Goal: Find specific page/section: Find specific page/section

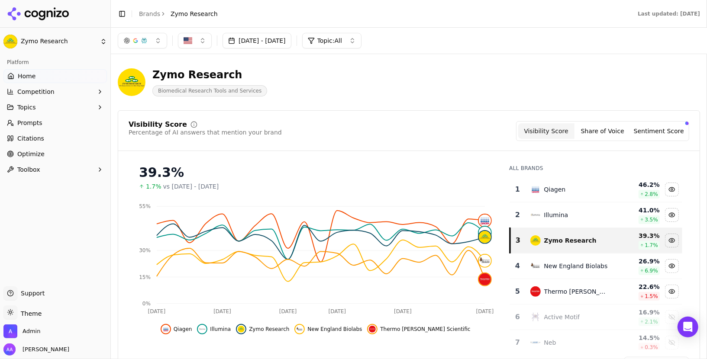
click at [43, 122] on link "Prompts" at bounding box center [54, 123] width 103 height 14
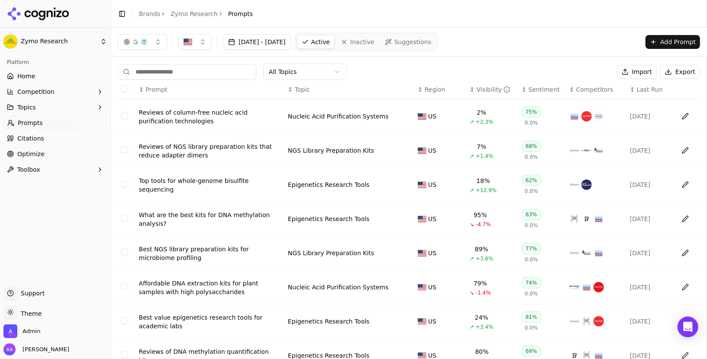
click at [642, 88] on span "Last Run" at bounding box center [650, 89] width 26 height 9
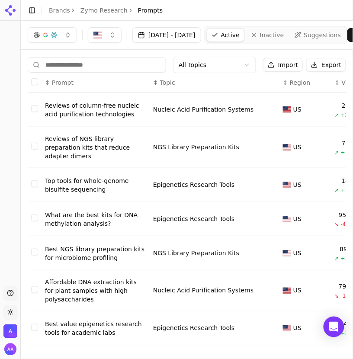
click at [86, 111] on div "Reviews of column-free nucleic acid purification technologies" at bounding box center [95, 109] width 101 height 17
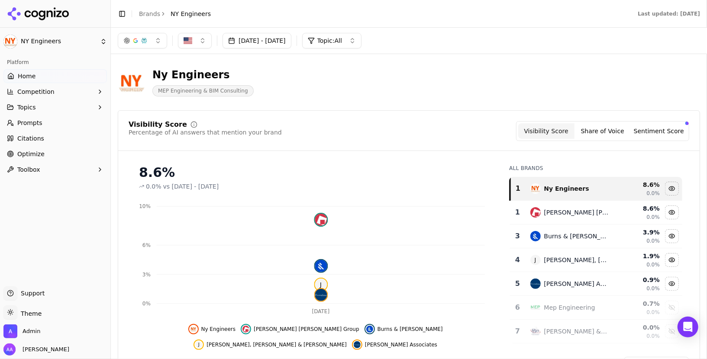
click at [43, 121] on link "Prompts" at bounding box center [54, 123] width 103 height 14
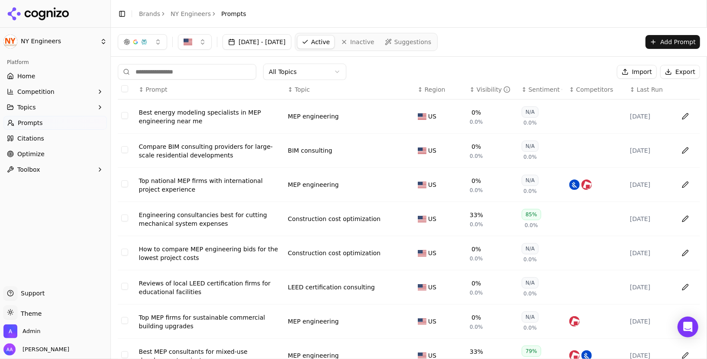
click at [148, 15] on link "Brands" at bounding box center [149, 13] width 21 height 7
click at [374, 45] on span "Inactive" at bounding box center [362, 42] width 24 height 9
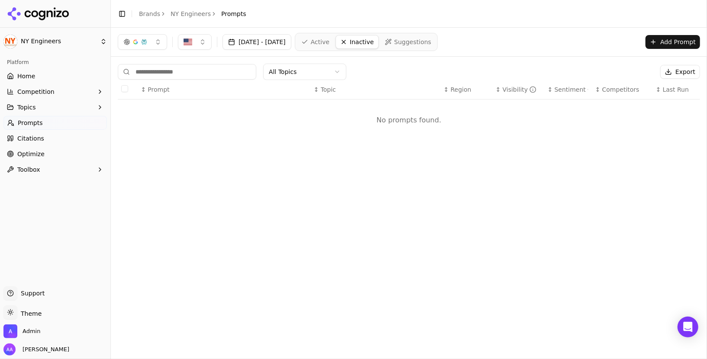
click at [345, 33] on nav "Active Inactive Suggestions" at bounding box center [366, 42] width 143 height 18
click at [329, 40] on span "Active" at bounding box center [320, 42] width 19 height 9
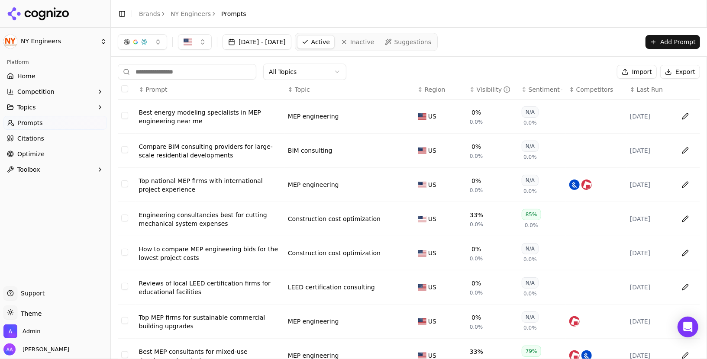
scroll to position [107, 0]
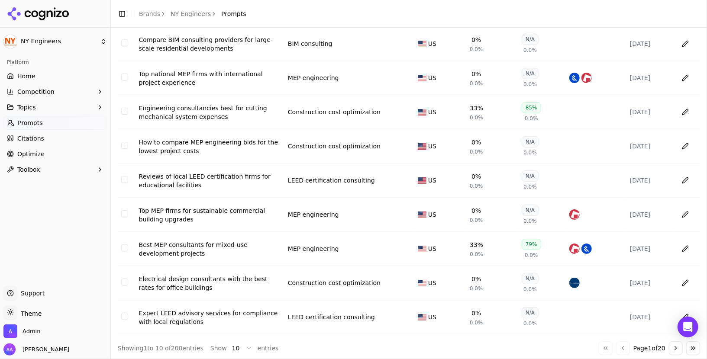
click at [43, 11] on icon at bounding box center [42, 15] width 6 height 10
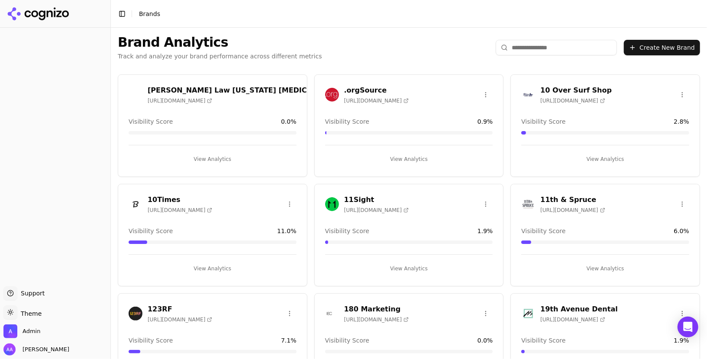
click at [534, 43] on input "search" at bounding box center [556, 48] width 121 height 16
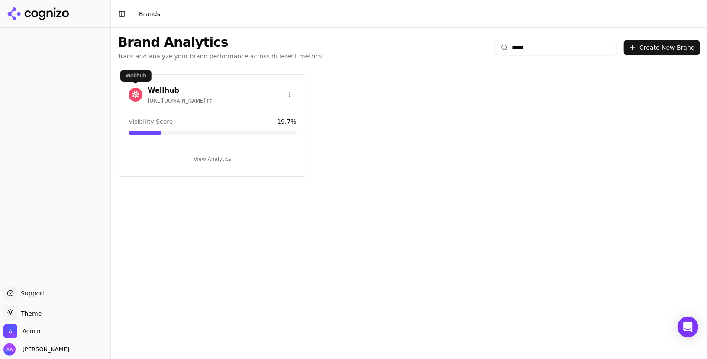
type input "*****"
click at [135, 95] on img at bounding box center [136, 95] width 14 height 14
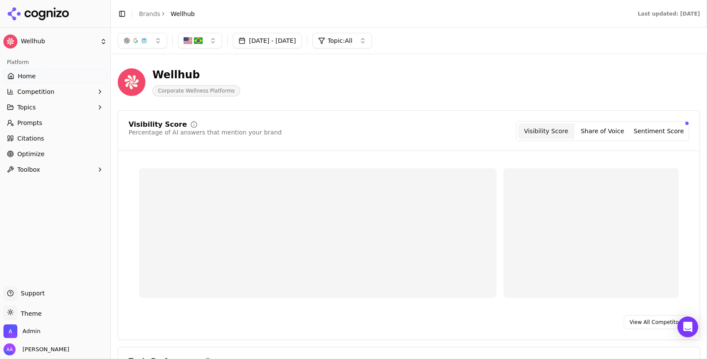
click at [41, 126] on link "Prompts" at bounding box center [54, 123] width 103 height 14
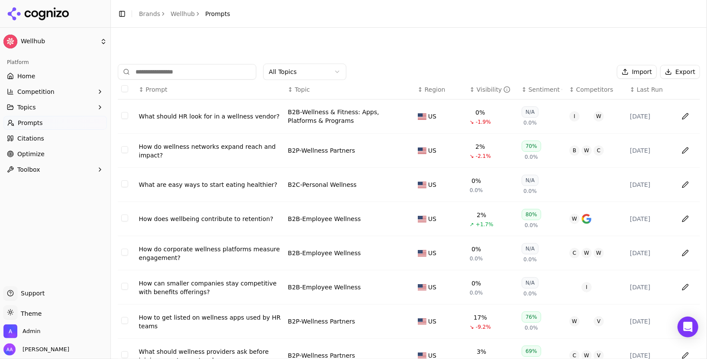
scroll to position [107, 0]
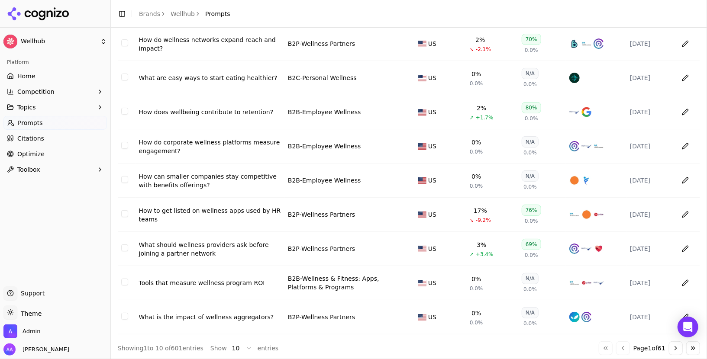
click at [247, 347] on html "Wellhub Platform Home Competition Topics Prompts Citations Optimize Toolbox Sup…" at bounding box center [353, 179] width 707 height 359
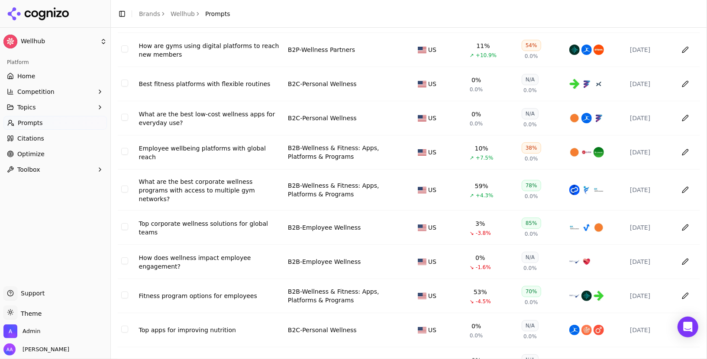
scroll to position [3171, 0]
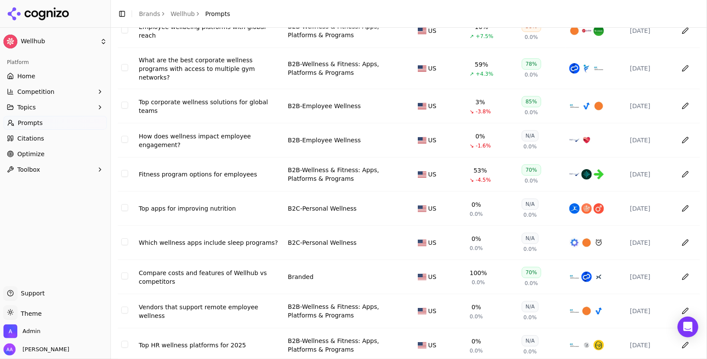
click at [242, 341] on html "Wellhub Platform Home Competition Topics Prompts Citations Optimize Toolbox Sup…" at bounding box center [353, 179] width 707 height 359
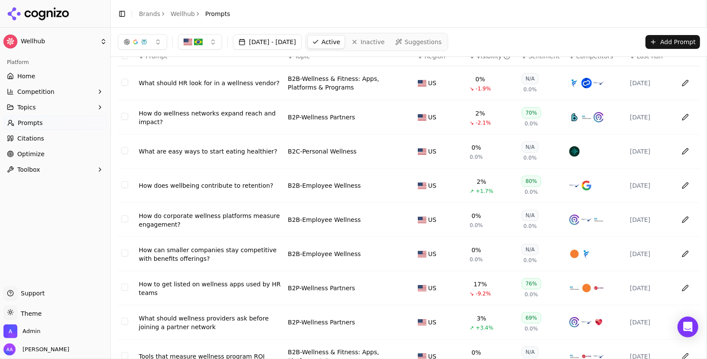
scroll to position [0, 0]
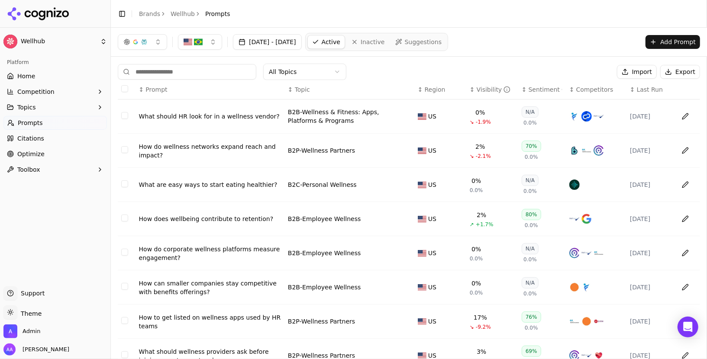
click at [376, 81] on th "↕ Topic" at bounding box center [349, 89] width 130 height 19
click at [376, 73] on div "All Topics Import Export" at bounding box center [409, 72] width 582 height 16
click at [219, 116] on div "What should HR look for in a wellness vendor?" at bounding box center [210, 116] width 142 height 9
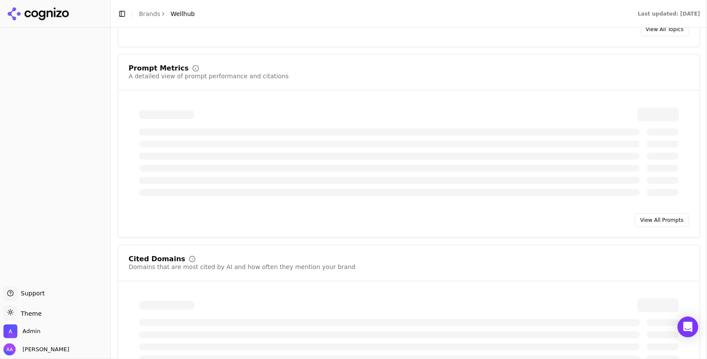
scroll to position [608, 0]
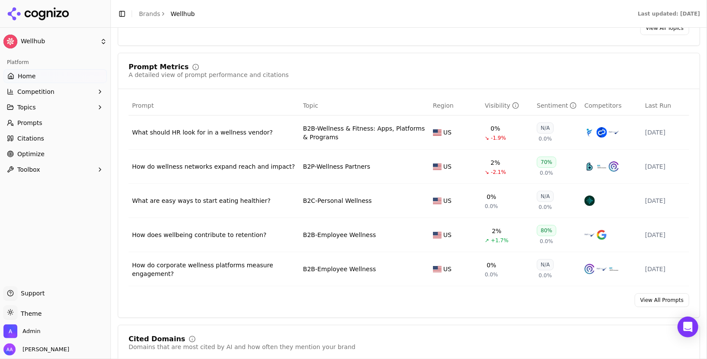
click at [661, 294] on link "View All Prompts" at bounding box center [662, 301] width 55 height 14
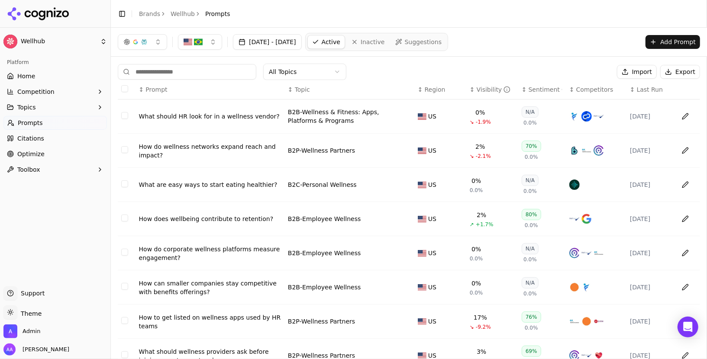
click at [198, 112] on div "What should HR look for in a wellness vendor?" at bounding box center [210, 116] width 142 height 9
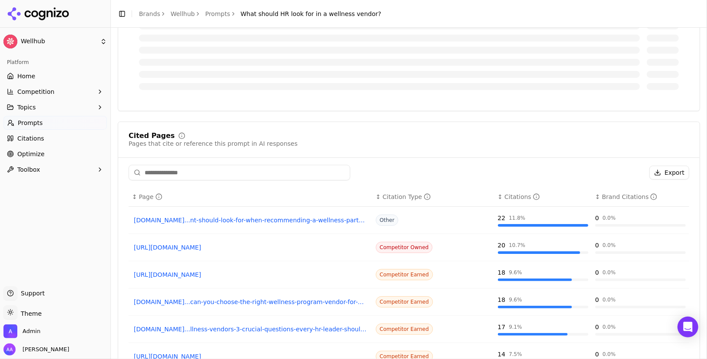
scroll to position [325, 0]
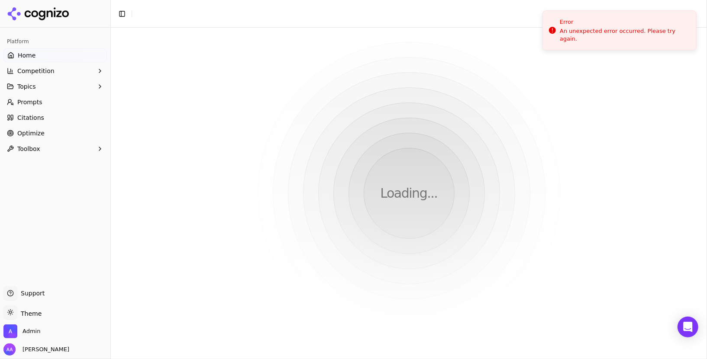
click at [237, 36] on div "Loading..." at bounding box center [409, 194] width 596 height 332
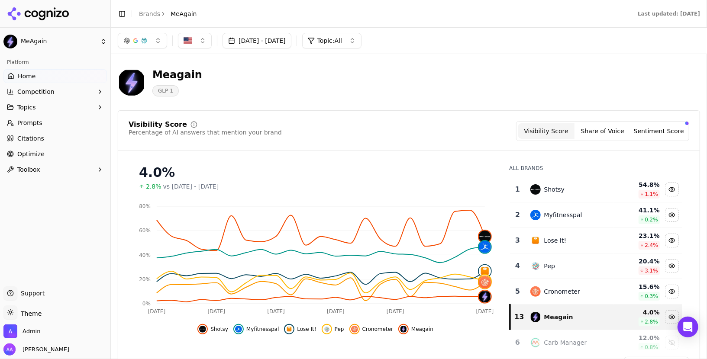
click at [39, 123] on span "Prompts" at bounding box center [29, 123] width 25 height 9
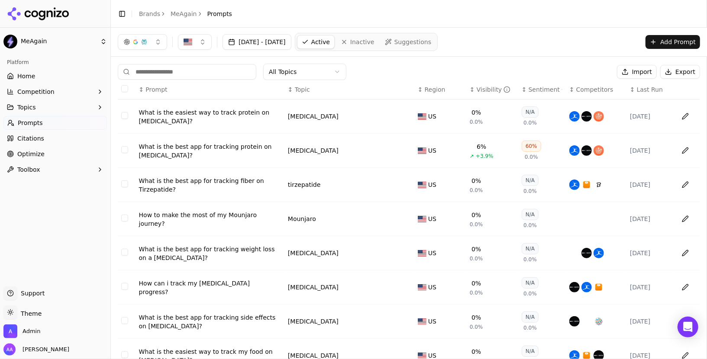
click at [190, 154] on div "What is the best app for tracking protein on Wegovy?" at bounding box center [210, 150] width 142 height 17
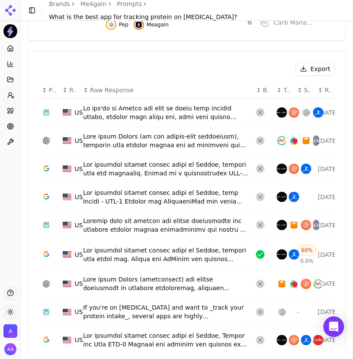
scroll to position [271, 0]
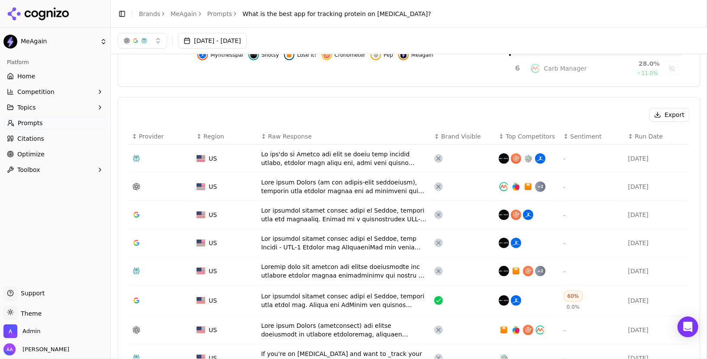
scroll to position [223, 0]
